Goal: Task Accomplishment & Management: Complete application form

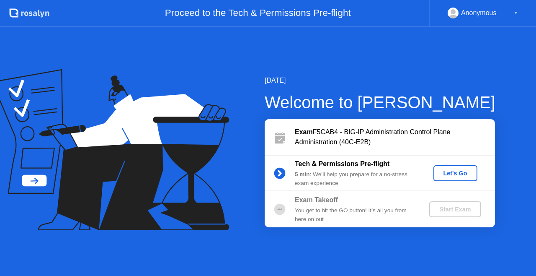
click at [459, 176] on div "Let's Go" at bounding box center [455, 173] width 37 height 7
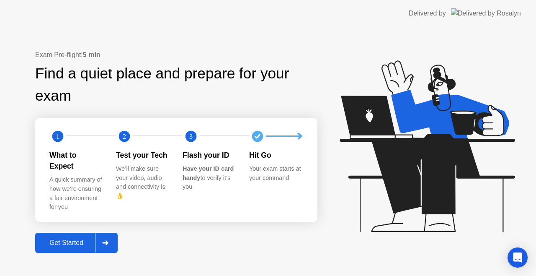
click at [66, 240] on div "Get Started" at bounding box center [66, 243] width 57 height 8
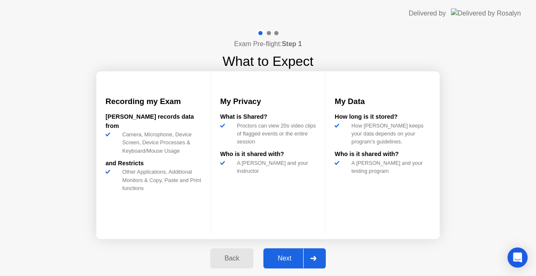
click at [281, 254] on div "Next" at bounding box center [284, 258] width 37 height 8
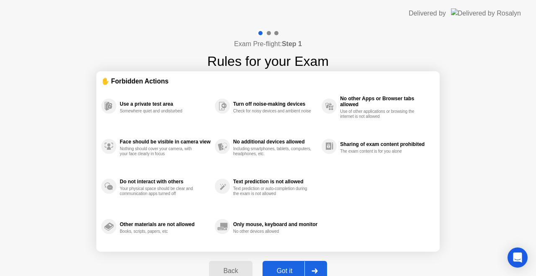
click at [291, 264] on button "Got it" at bounding box center [295, 270] width 64 height 20
select select "**********"
select select "*******"
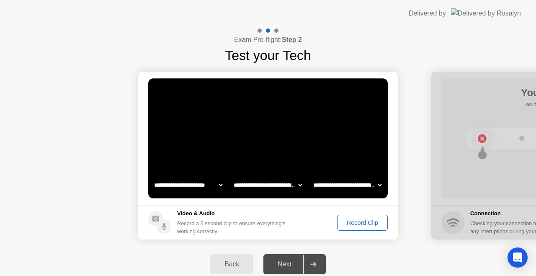
click at [356, 222] on div "Record Clip" at bounding box center [362, 222] width 45 height 7
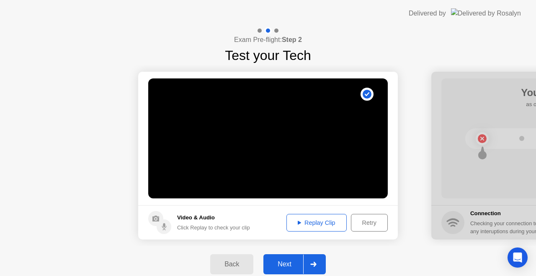
click at [286, 264] on div "Next" at bounding box center [284, 264] width 37 height 8
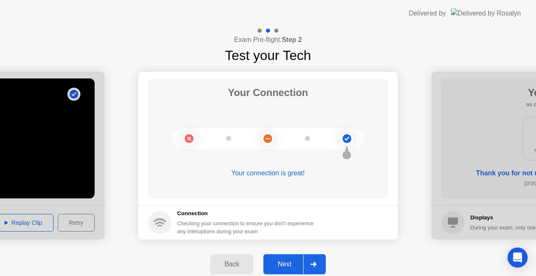
click at [286, 264] on div "Next" at bounding box center [284, 264] width 37 height 8
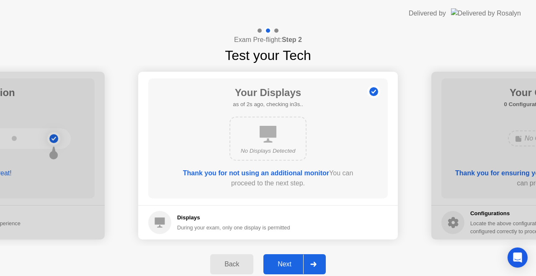
click at [286, 264] on div "Next" at bounding box center [284, 264] width 37 height 8
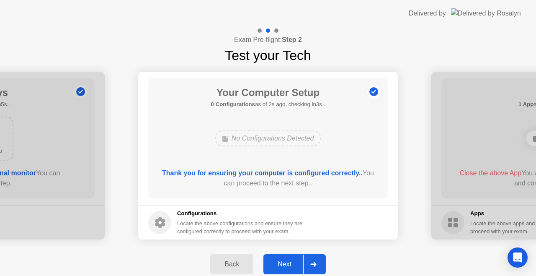
click at [286, 264] on div "Next" at bounding box center [284, 264] width 37 height 8
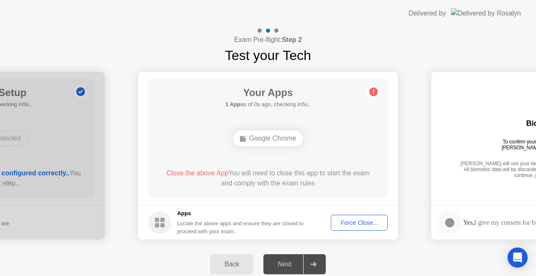
click at [358, 224] on div "Force Close..." at bounding box center [359, 222] width 51 height 7
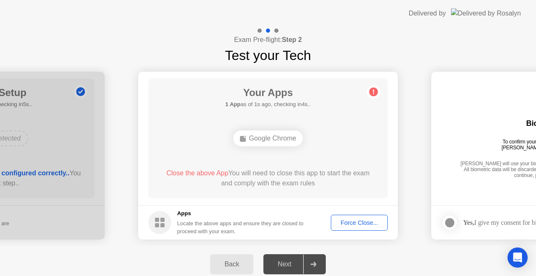
click at [359, 221] on div "Force Close..." at bounding box center [359, 222] width 51 height 7
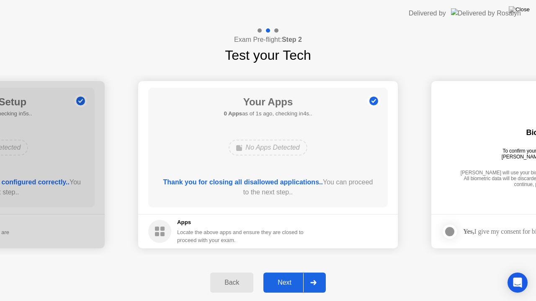
click at [284, 275] on div "Next" at bounding box center [284, 283] width 37 height 8
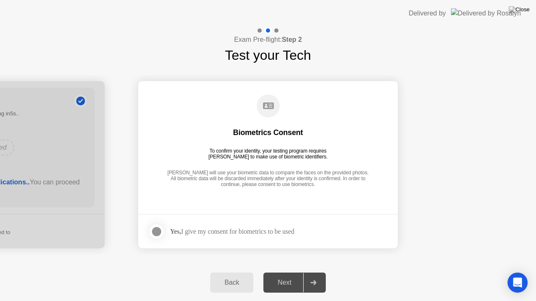
click at [159, 229] on div at bounding box center [157, 232] width 10 height 10
click at [287, 275] on div "Next" at bounding box center [284, 283] width 37 height 8
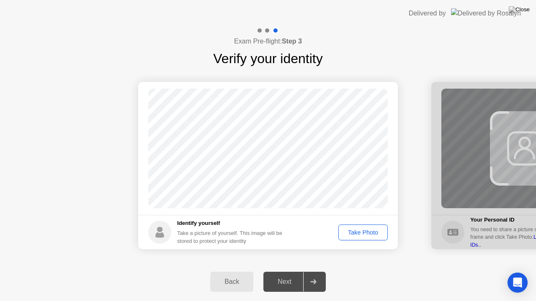
click at [358, 231] on div "Take Photo" at bounding box center [363, 232] width 44 height 7
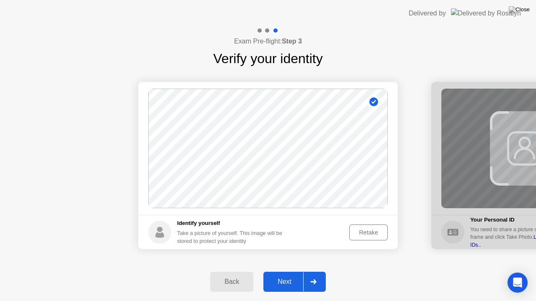
click at [282, 275] on div "Next" at bounding box center [284, 282] width 37 height 8
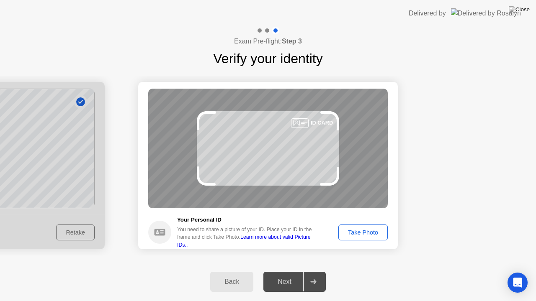
click at [286, 244] on div "You need to share a picture of your ID. Place your ID in the frame and click Ta…" at bounding box center [247, 237] width 141 height 23
click at [353, 230] on div "Take Photo" at bounding box center [363, 232] width 44 height 7
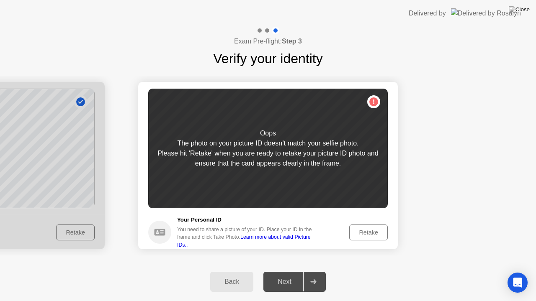
click at [354, 230] on div "Retake" at bounding box center [368, 232] width 33 height 7
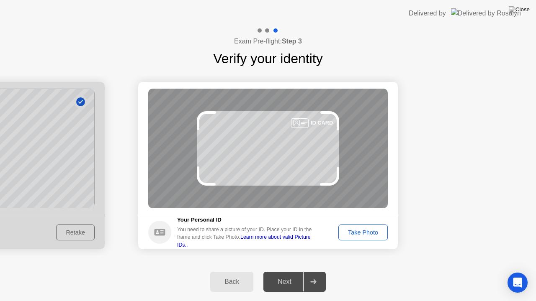
click at [354, 230] on div "Take Photo" at bounding box center [363, 232] width 44 height 7
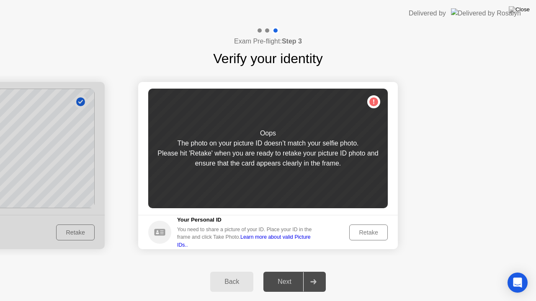
click at [354, 230] on div "Retake" at bounding box center [368, 232] width 33 height 7
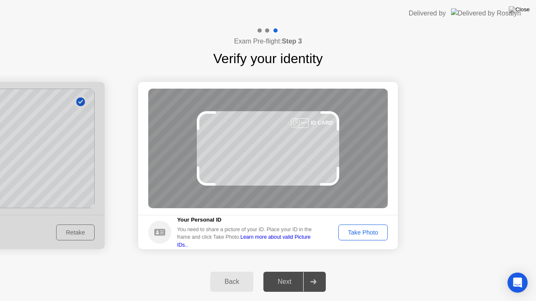
click at [354, 230] on div "Take Photo" at bounding box center [363, 232] width 44 height 7
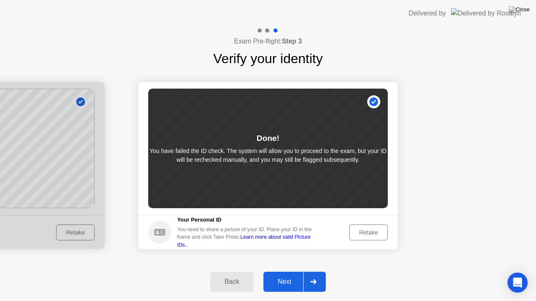
click at [287, 275] on div "Next" at bounding box center [284, 282] width 37 height 8
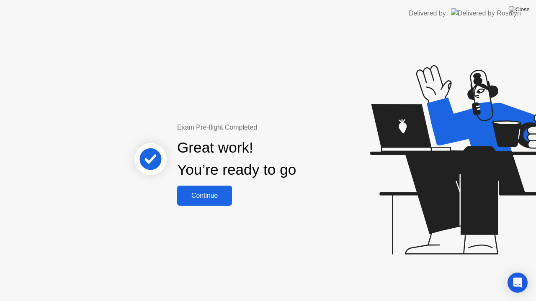
click at [202, 195] on div "Continue" at bounding box center [205, 196] width 50 height 8
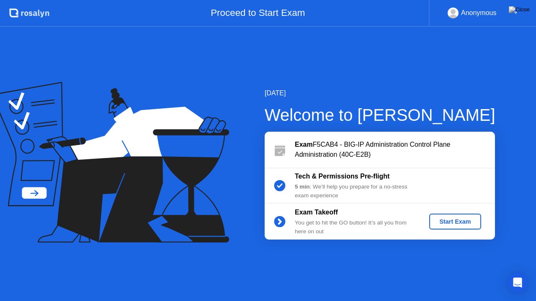
click at [451, 219] on div "Start Exam" at bounding box center [455, 222] width 45 height 7
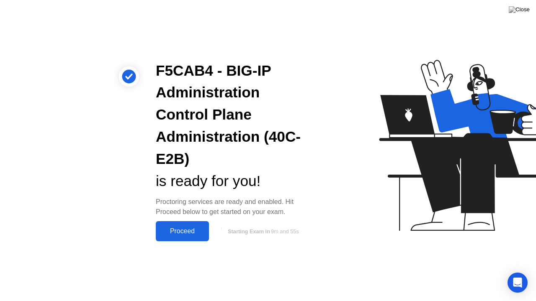
click at [191, 229] on div "Proceed" at bounding box center [182, 232] width 48 height 8
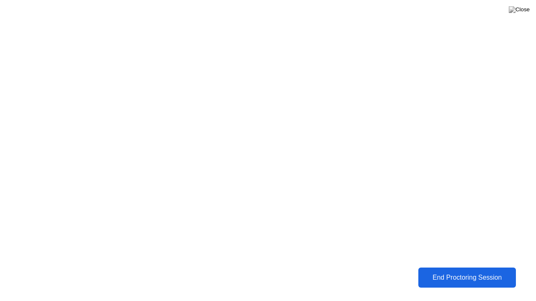
click at [448, 268] on button "End Proctoring Session" at bounding box center [467, 278] width 98 height 20
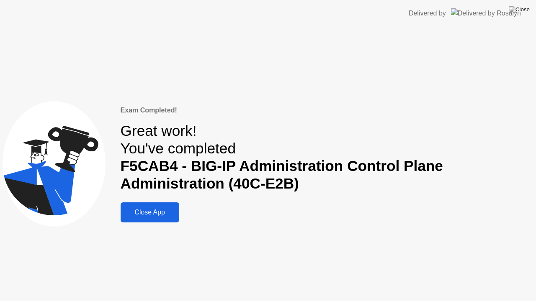
click at [160, 216] on div "Close App" at bounding box center [150, 213] width 54 height 8
